Goal: Task Accomplishment & Management: Complete application form

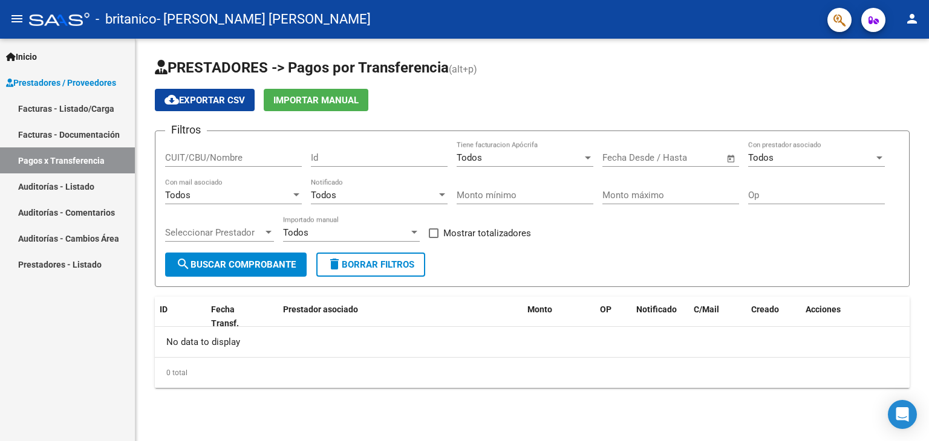
click at [108, 112] on link "Facturas - Listado/Carga" at bounding box center [67, 109] width 135 height 26
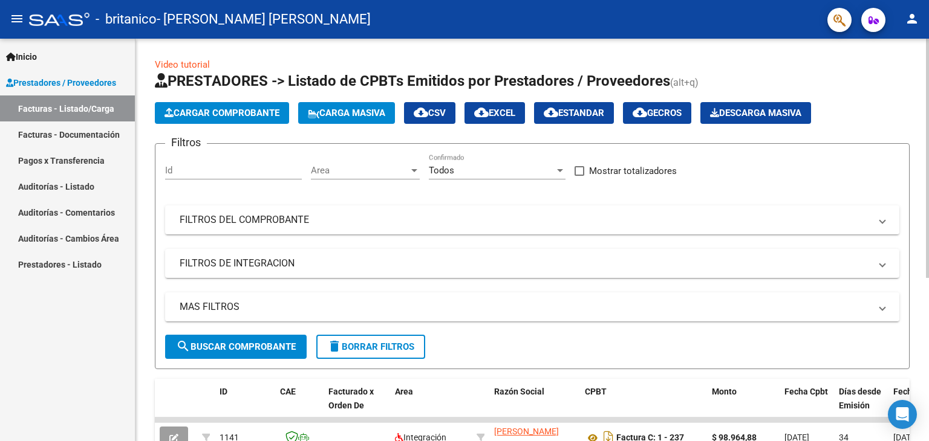
click at [240, 120] on button "Cargar Comprobante" at bounding box center [222, 113] width 134 height 22
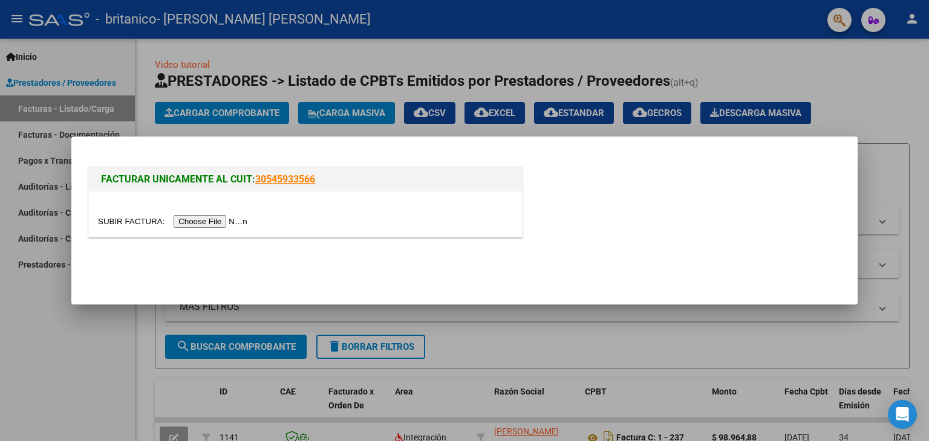
click at [245, 216] on input "file" at bounding box center [174, 221] width 153 height 13
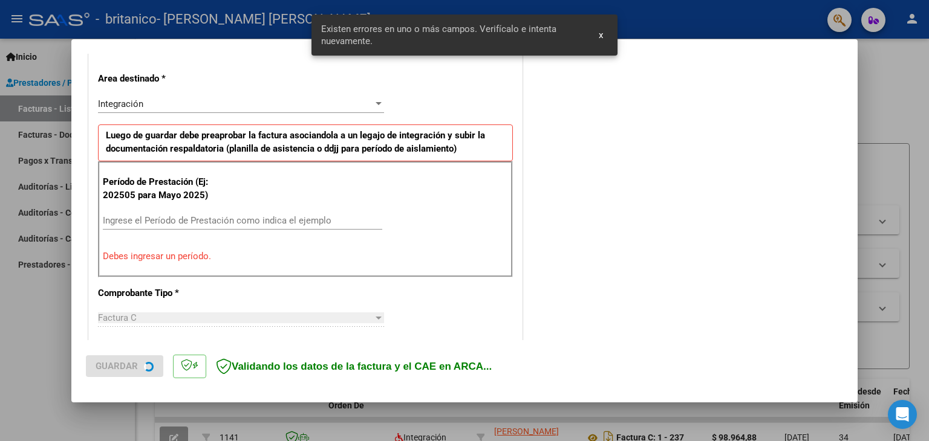
scroll to position [276, 0]
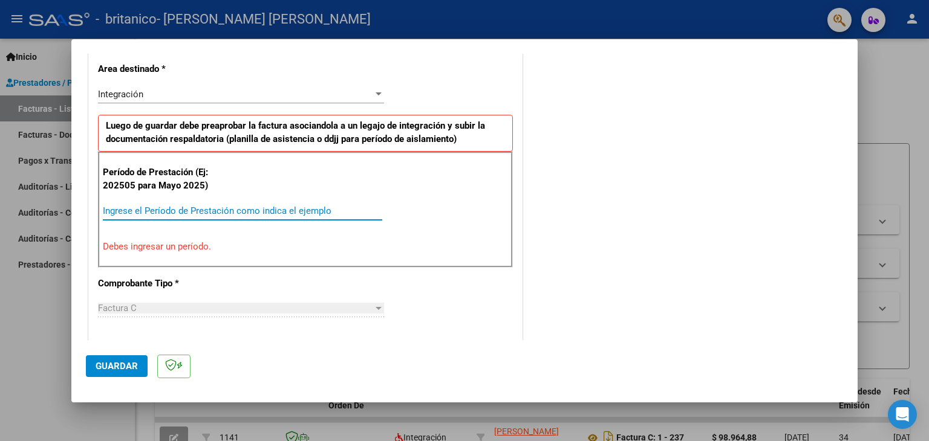
click at [255, 215] on input "Ingrese el Período de Prestación como indica el ejemplo" at bounding box center [242, 211] width 279 height 11
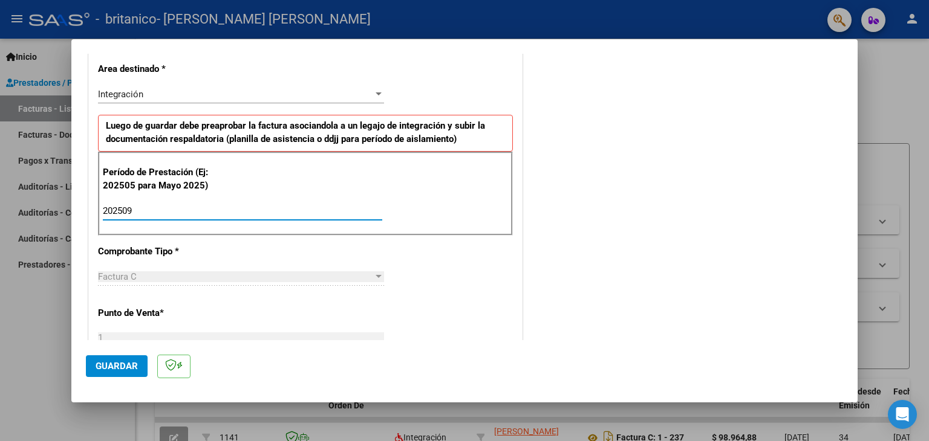
type input "202509"
click at [259, 246] on div "CUIT * 27-39670913-4 Ingresar CUIT ANALISIS PRESTADOR [PERSON_NAME] [PERSON_NAM…" at bounding box center [305, 384] width 433 height 910
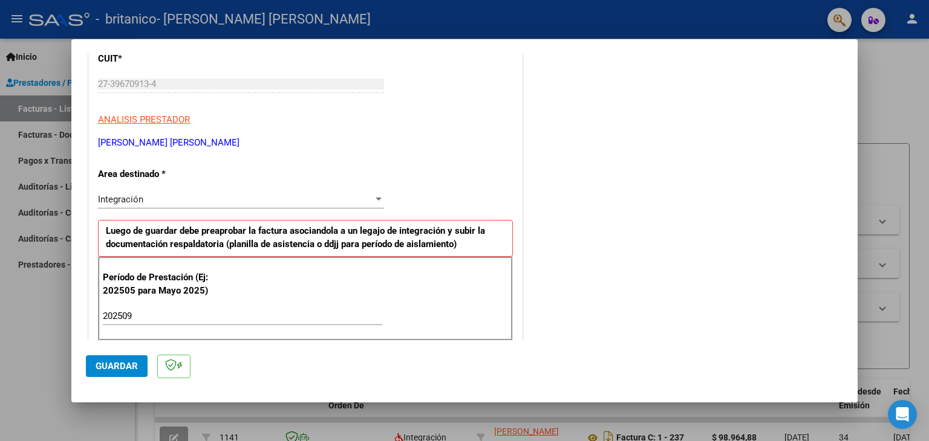
scroll to position [0, 0]
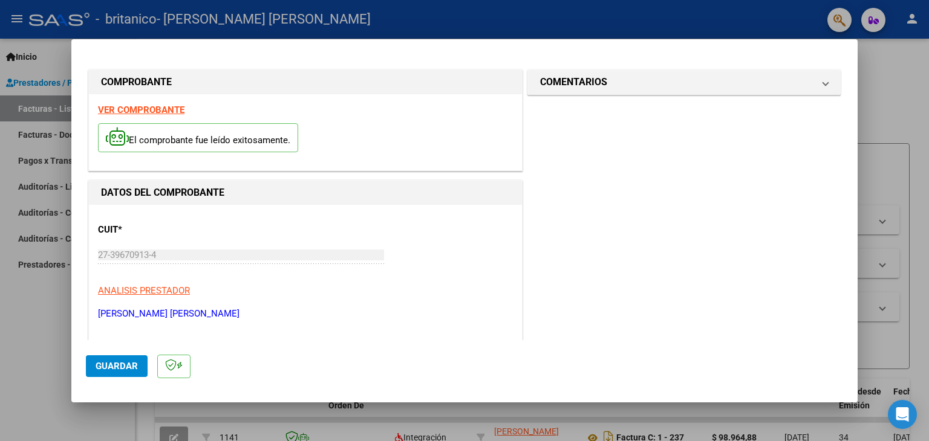
click at [114, 366] on span "Guardar" at bounding box center [117, 366] width 42 height 11
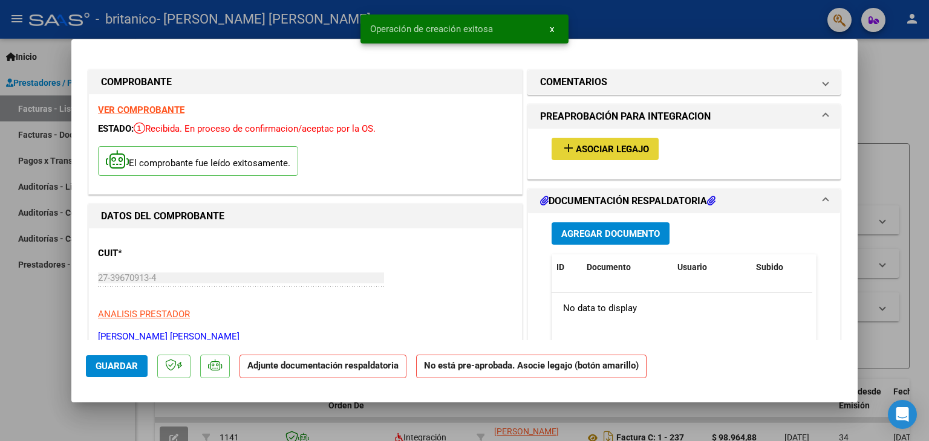
click at [562, 155] on button "add Asociar Legajo" at bounding box center [604, 149] width 107 height 22
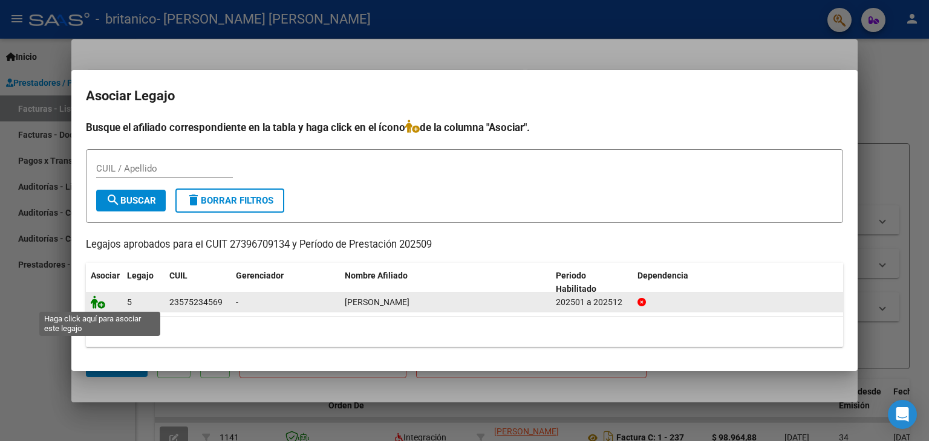
click at [96, 303] on icon at bounding box center [98, 302] width 15 height 13
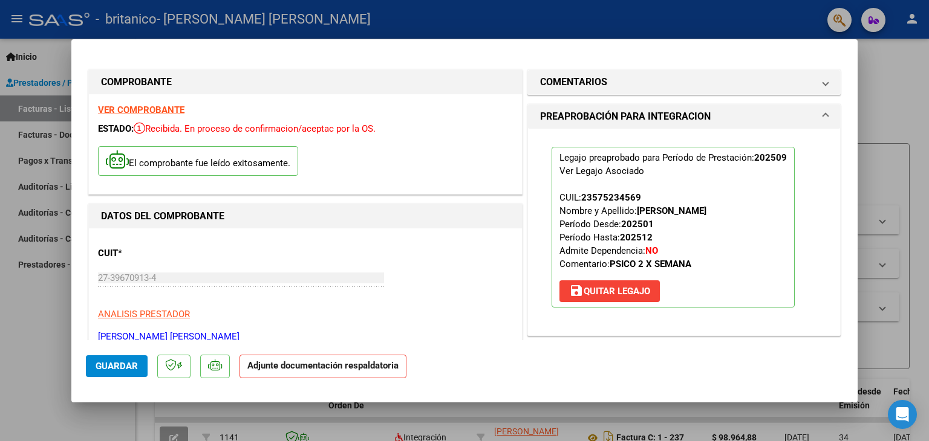
click at [614, 112] on h1 "PREAPROBACIÓN PARA INTEGRACION" at bounding box center [625, 116] width 170 height 15
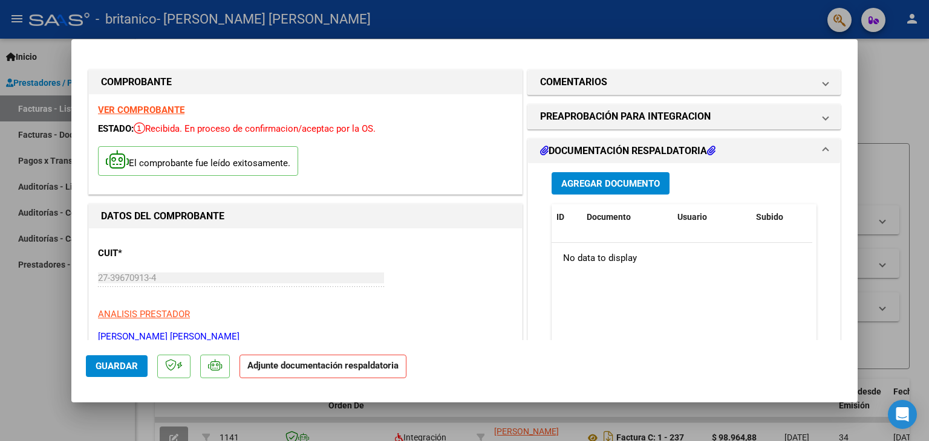
click at [631, 180] on span "Agregar Documento" at bounding box center [610, 183] width 99 height 11
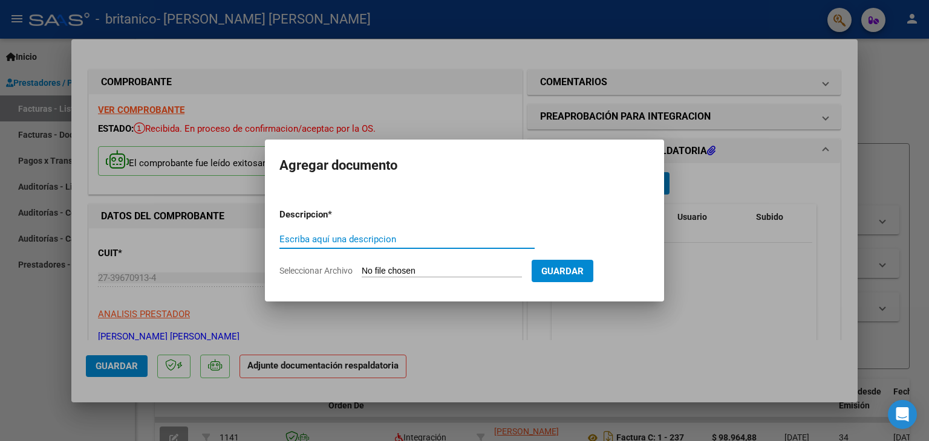
type input "l"
type input "p"
type input "Planilla de asistencia"
click at [405, 266] on input "Seleccionar Archivo" at bounding box center [442, 271] width 160 height 11
type input "C:\fakepath\Planilla de asistencia - [PERSON_NAME] .jpg"
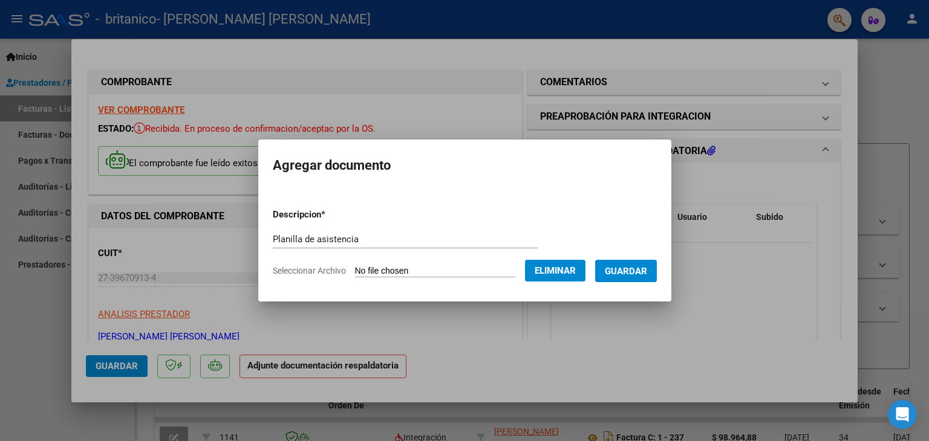
click at [643, 269] on span "Guardar" at bounding box center [626, 271] width 42 height 11
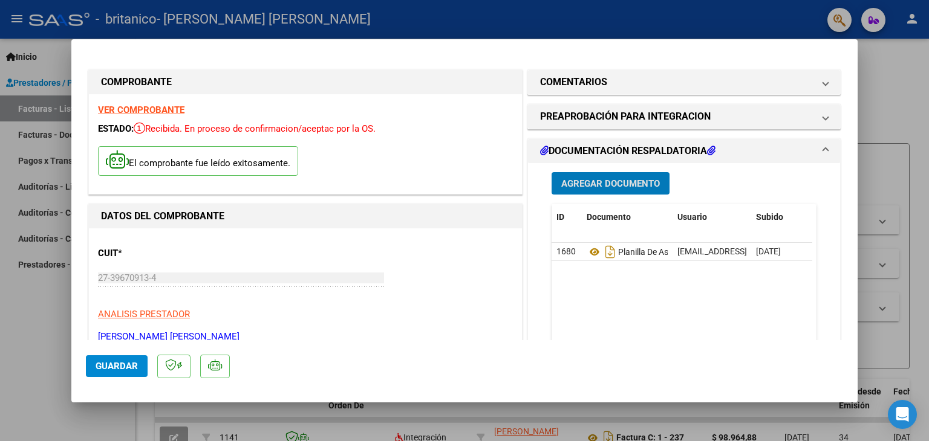
click at [573, 192] on button "Agregar Documento" at bounding box center [610, 183] width 118 height 22
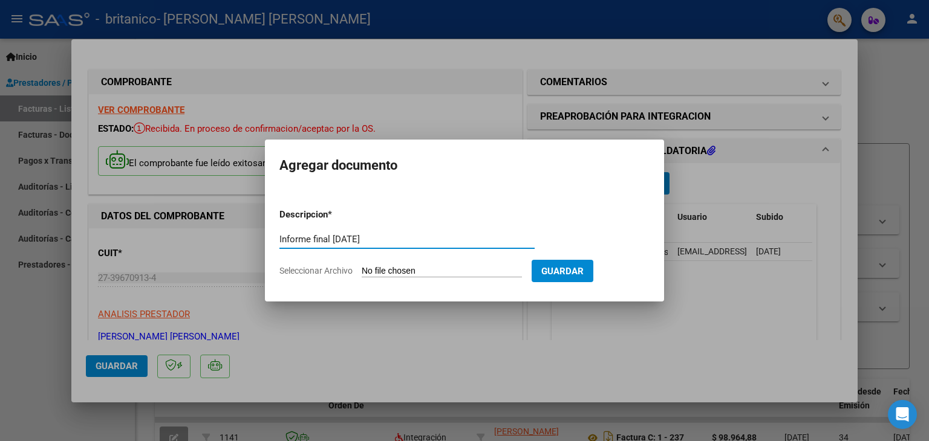
type input "Informe final [DATE]"
click at [440, 270] on input "Seleccionar Archivo" at bounding box center [442, 271] width 160 height 11
type input "C:\fakepath\[PERSON_NAME] - Informe final [DATE].pdf"
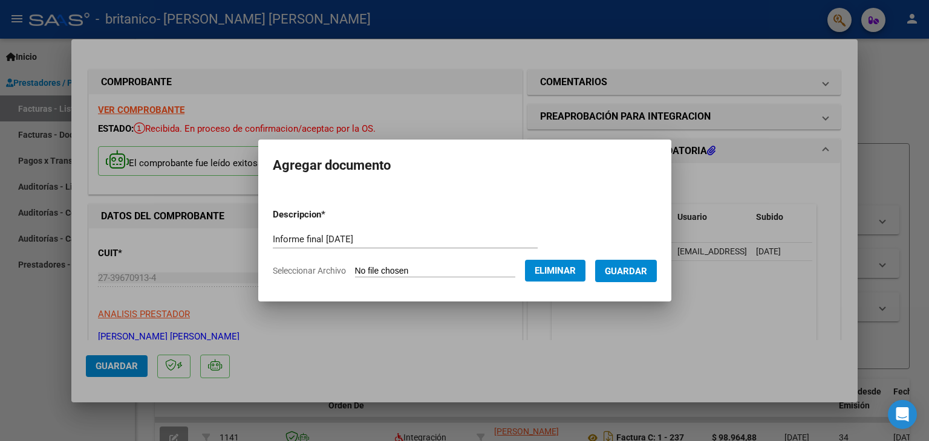
click at [641, 277] on span "Guardar" at bounding box center [626, 271] width 42 height 11
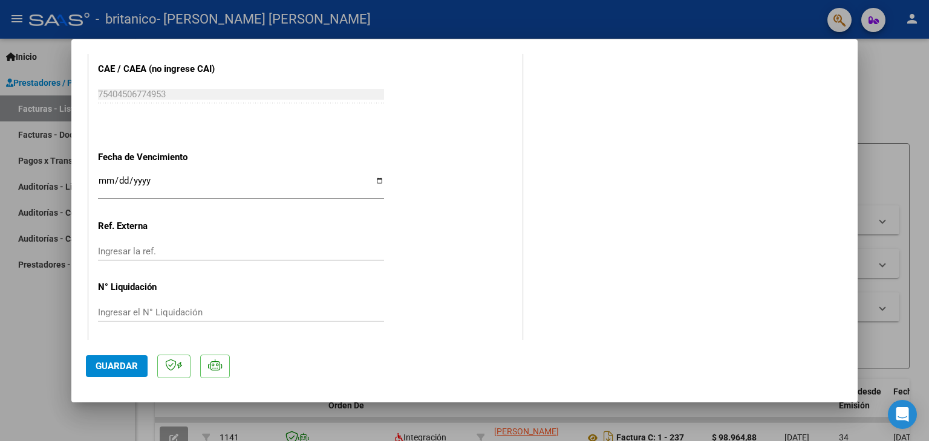
scroll to position [794, 0]
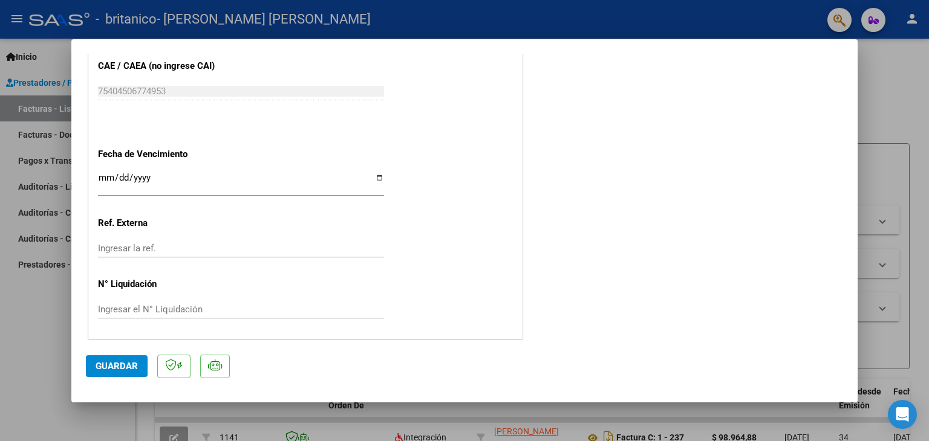
click at [129, 366] on span "Guardar" at bounding box center [117, 366] width 42 height 11
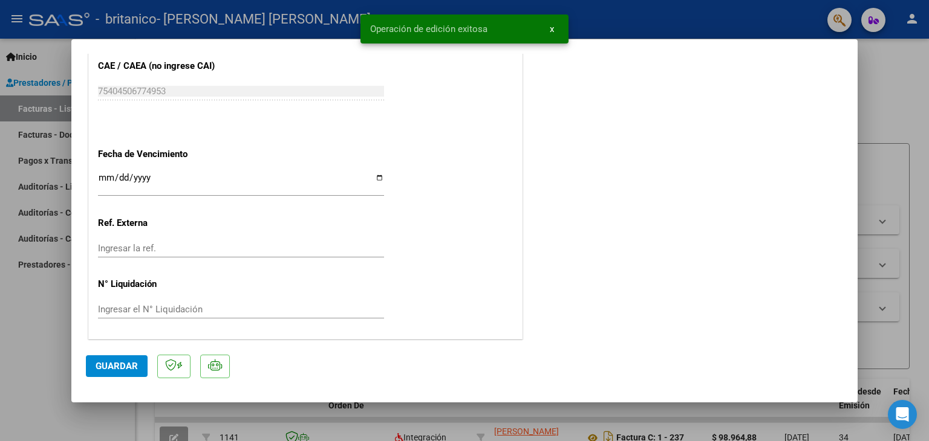
click at [551, 27] on span "x" at bounding box center [552, 29] width 4 height 11
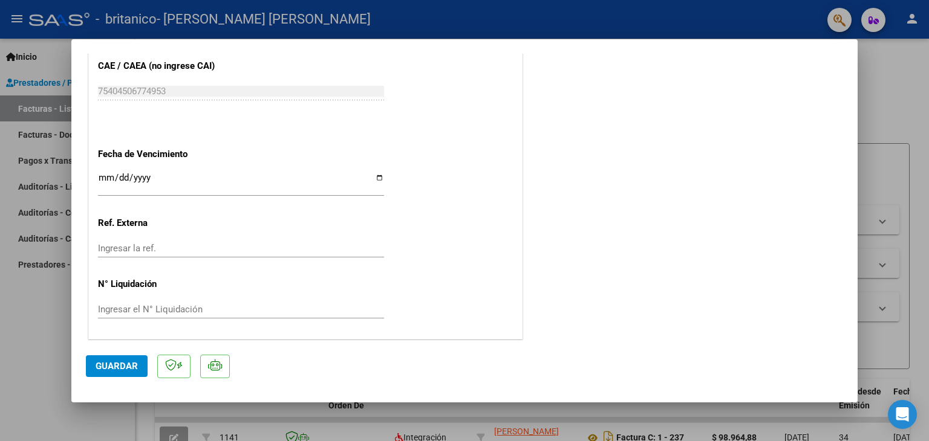
click at [902, 199] on div at bounding box center [464, 220] width 929 height 441
type input "$ 0,00"
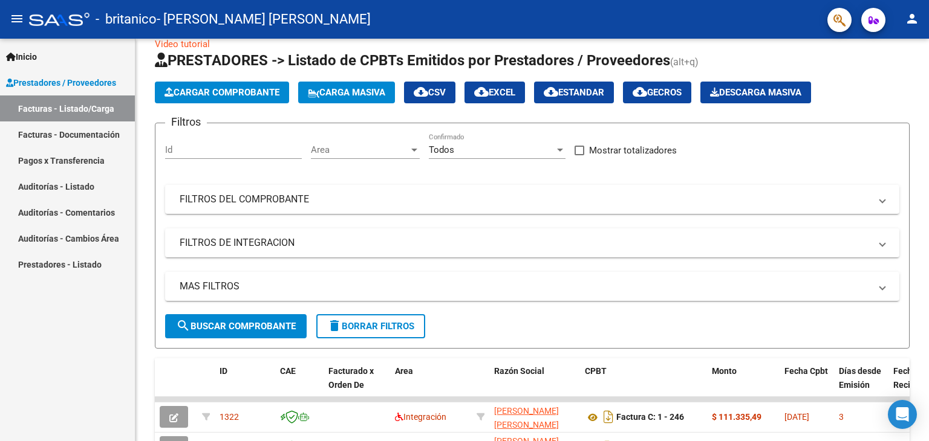
scroll to position [0, 0]
